Goal: Task Accomplishment & Management: Manage account settings

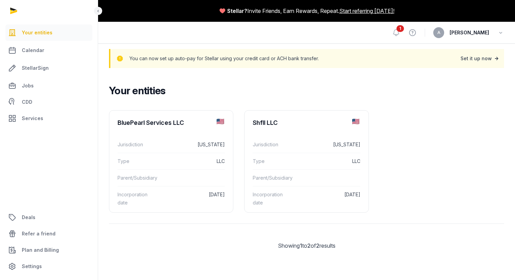
click at [492, 57] on div "Set it up now" at bounding box center [480, 59] width 40 height 10
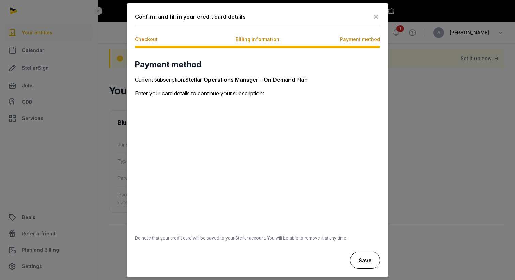
click at [369, 261] on button "Save" at bounding box center [365, 260] width 30 height 17
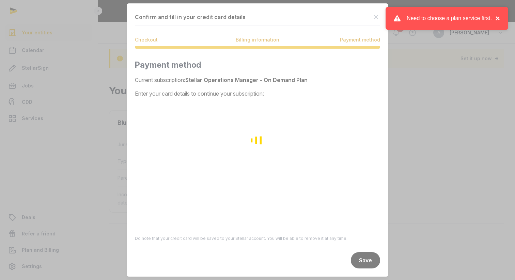
click at [498, 18] on button "×" at bounding box center [496, 18] width 8 height 8
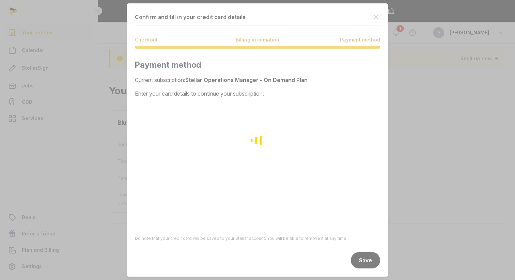
click at [362, 260] on div "Loading" at bounding box center [257, 140] width 515 height 280
click at [254, 42] on div "Loading" at bounding box center [257, 140] width 515 height 280
click at [159, 42] on div "Loading" at bounding box center [257, 140] width 515 height 280
click at [376, 17] on div "Loading" at bounding box center [257, 140] width 515 height 280
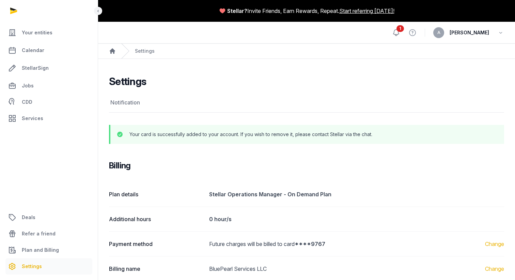
click at [399, 34] on icon at bounding box center [396, 33] width 6 height 6
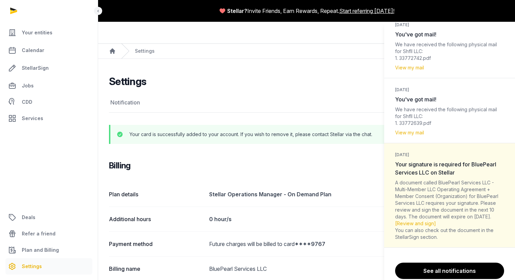
scroll to position [116, 0]
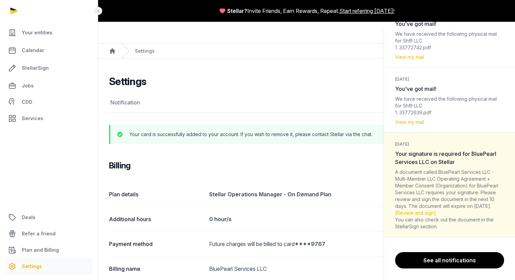
click at [260, 153] on div "Notifications (1) [PERSON_NAME] all as read [DATE] You've got mail! We have rec…" at bounding box center [257, 140] width 515 height 280
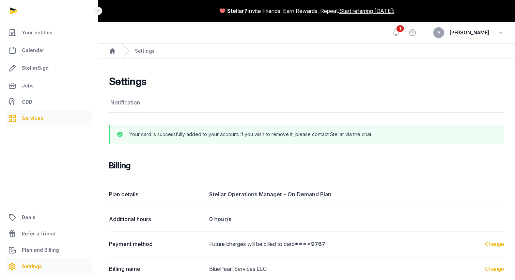
click at [27, 118] on span "Services" at bounding box center [32, 118] width 21 height 8
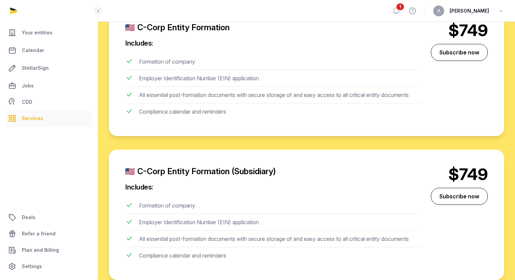
scroll to position [252, 0]
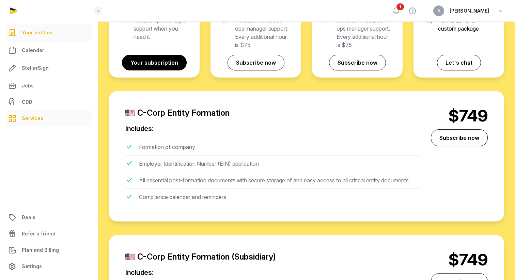
click at [39, 37] on link "Your entities" at bounding box center [48, 33] width 87 height 16
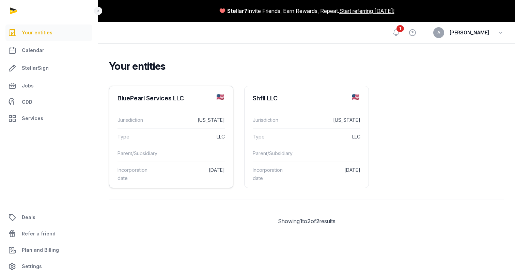
click at [173, 128] on div "Jurisdiction [US_STATE]" at bounding box center [170, 120] width 107 height 16
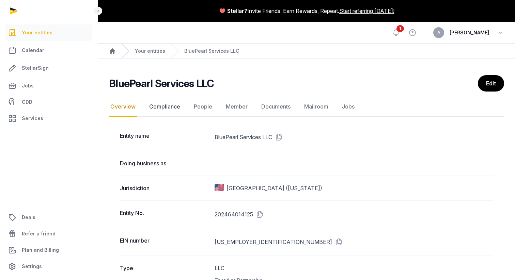
click at [166, 109] on link "Compliance" at bounding box center [165, 107] width 34 height 20
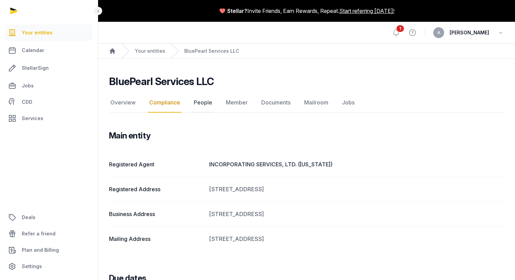
click at [203, 104] on link "People" at bounding box center [202, 103] width 21 height 20
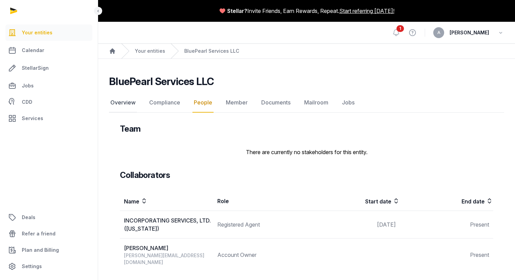
click at [123, 99] on link "Overview" at bounding box center [123, 103] width 28 height 20
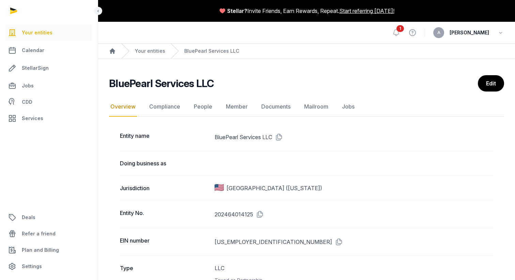
click at [42, 34] on span "Your entities" at bounding box center [37, 33] width 31 height 8
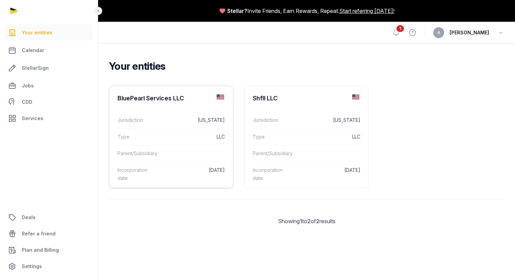
click at [139, 116] on dt "Jurisdiction" at bounding box center [137, 120] width 41 height 8
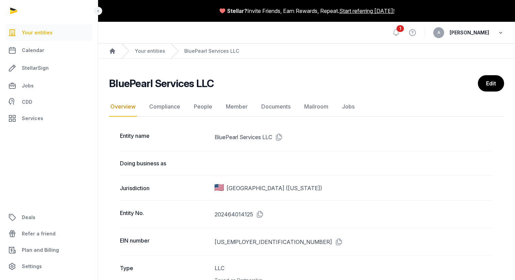
click at [500, 34] on icon "button" at bounding box center [500, 33] width 7 height 10
click at [443, 48] on link "Your Profile" at bounding box center [466, 48] width 76 height 12
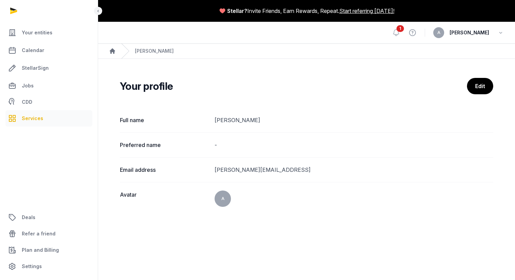
click at [35, 120] on span "Services" at bounding box center [32, 118] width 21 height 8
